Goal: Task Accomplishment & Management: Check status

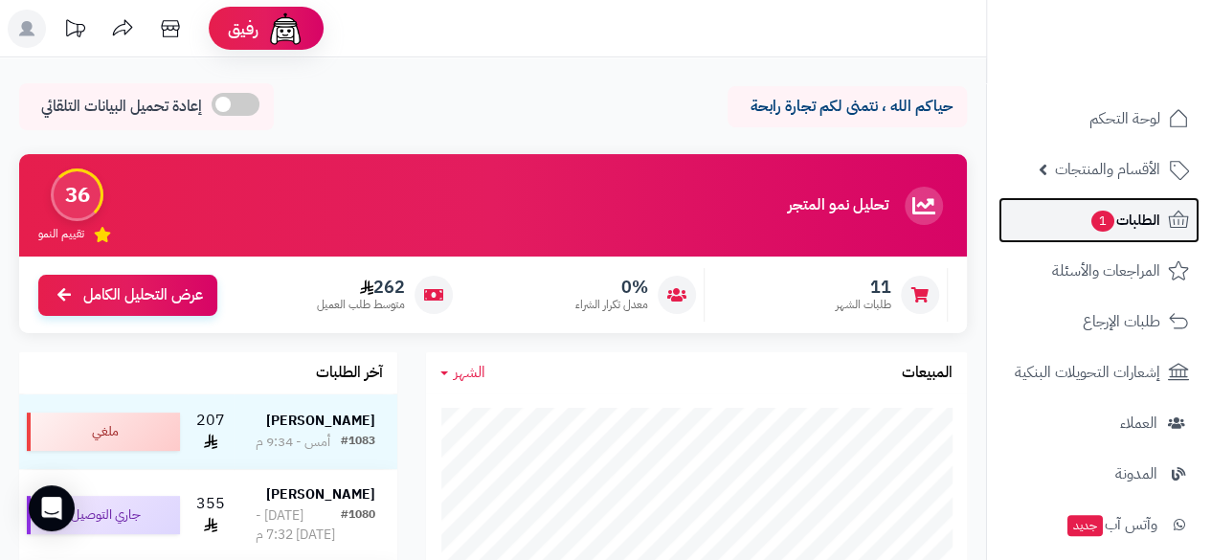
click at [1149, 223] on span "الطلبات 1" at bounding box center [1125, 220] width 71 height 27
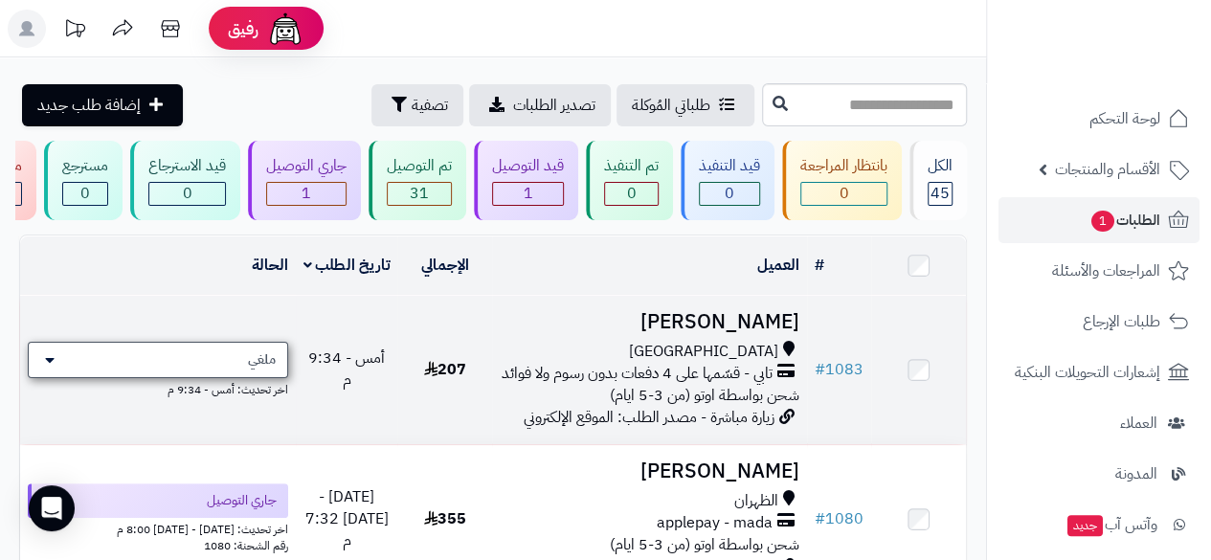
click at [48, 368] on icon at bounding box center [50, 359] width 10 height 15
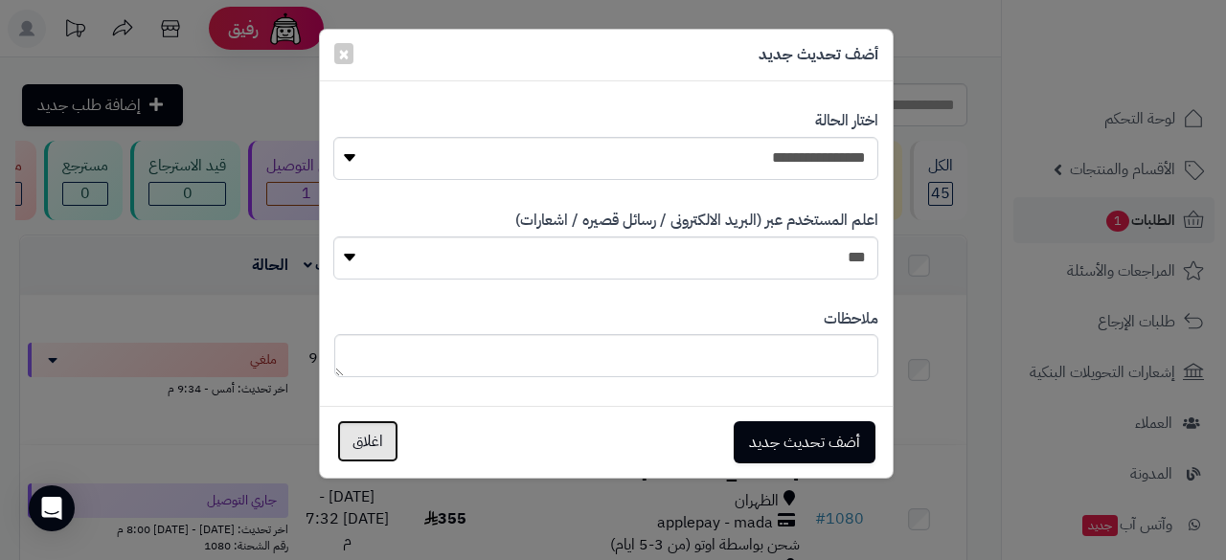
click at [361, 453] on button "اغلاق" at bounding box center [367, 441] width 61 height 42
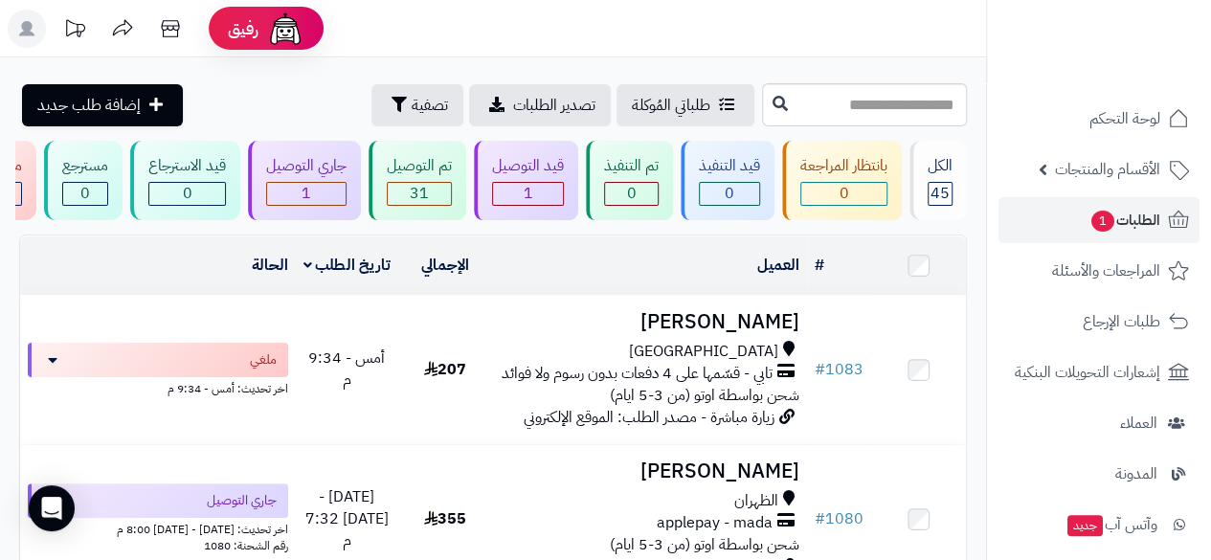
drag, startPoint x: 982, startPoint y: 363, endPoint x: 981, endPoint y: 372, distance: 9.6
click at [172, 20] on icon at bounding box center [170, 29] width 38 height 38
click at [1153, 215] on span "الطلبات 1" at bounding box center [1125, 220] width 71 height 27
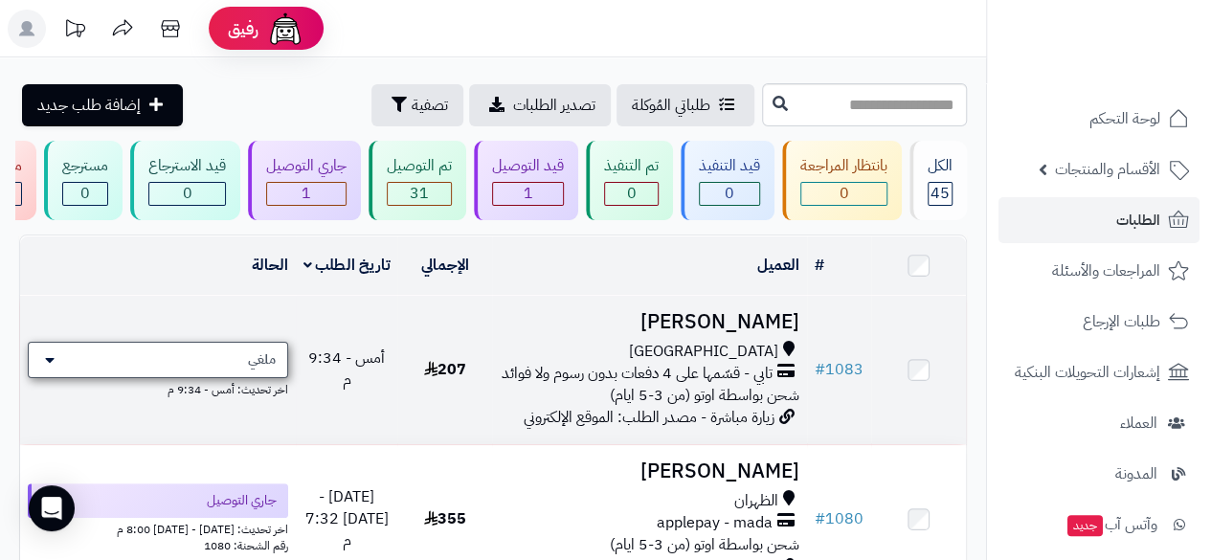
click at [56, 371] on div "ملغي" at bounding box center [158, 360] width 260 height 36
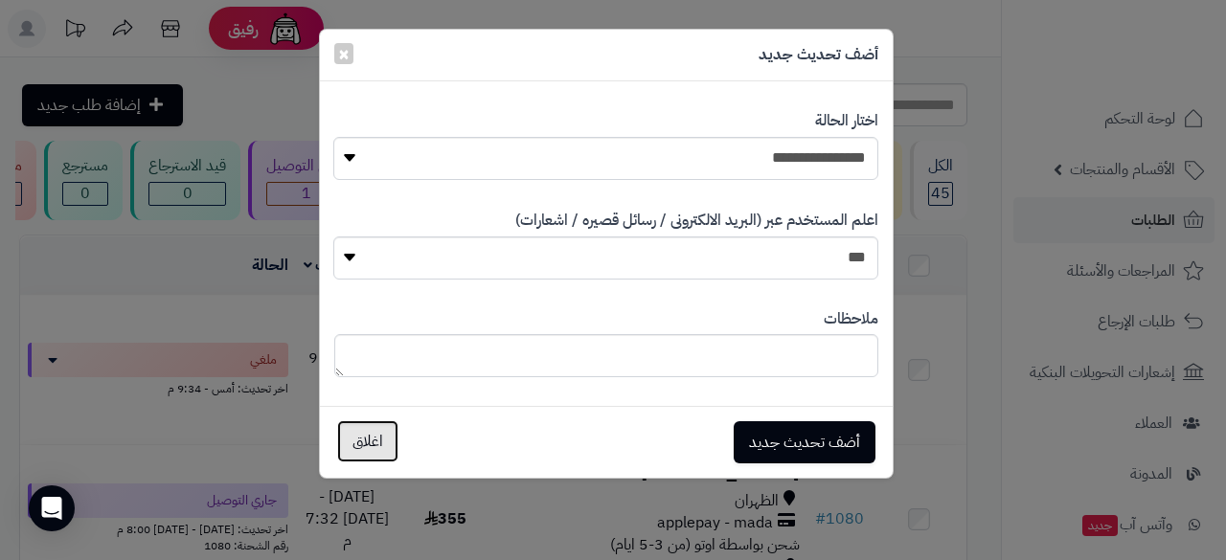
click at [366, 436] on button "اغلاق" at bounding box center [367, 441] width 61 height 42
